Goal: Go to known website: Go to known website

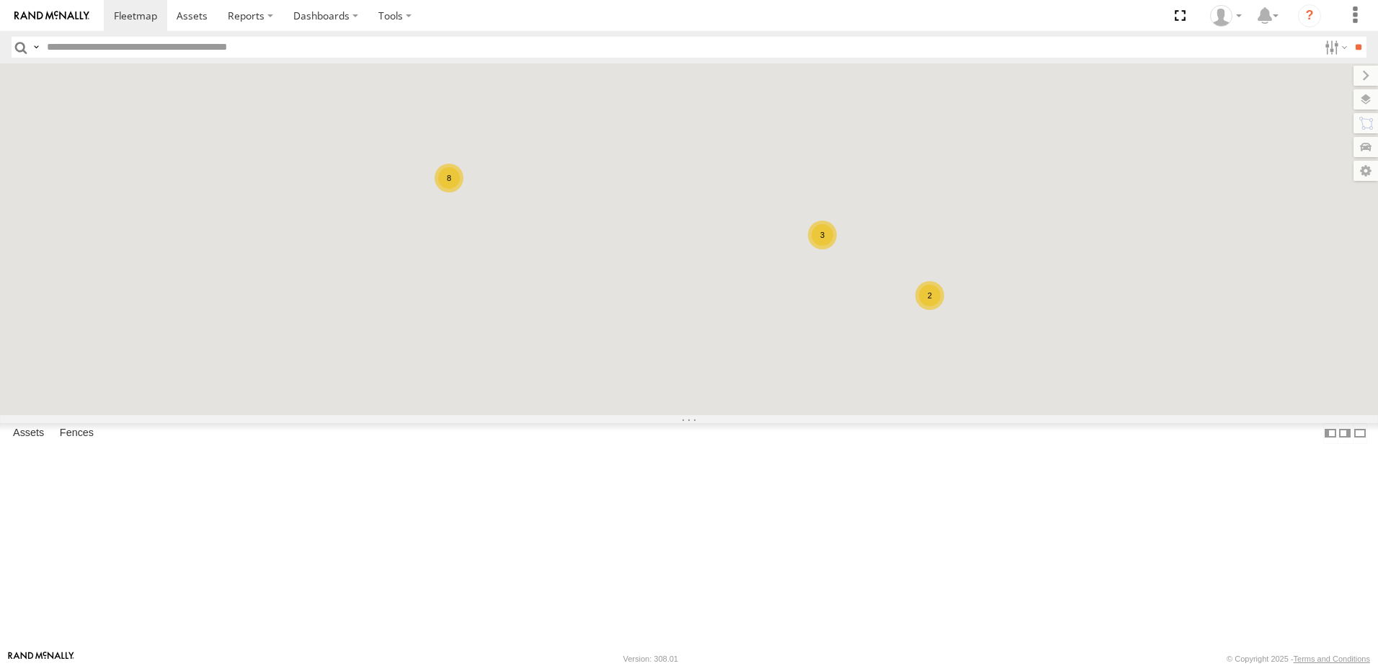
click at [0, 0] on div at bounding box center [0, 0] width 0 height 0
click at [0, 0] on label "×" at bounding box center [0, 0] width 0 height 0
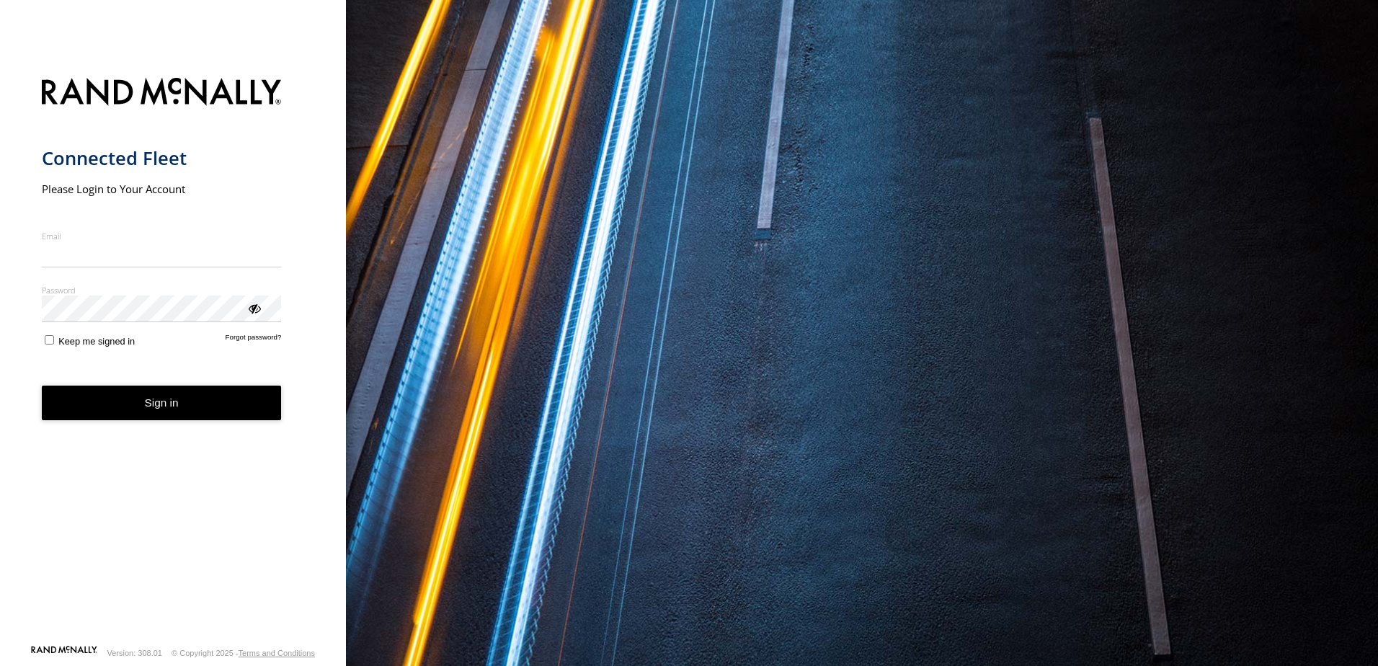
click at [0, 665] on nordpass-portal at bounding box center [0, 666] width 0 height 0
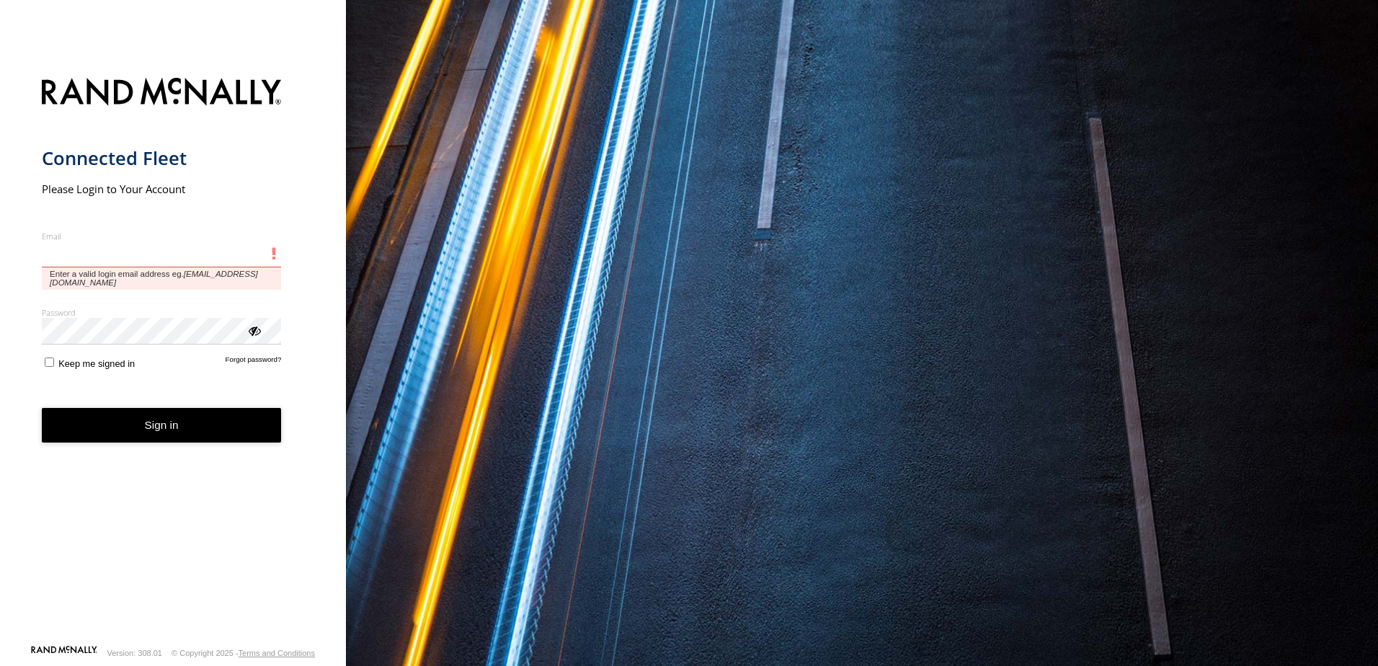
type input "**********"
